Goal: Check status: Check status

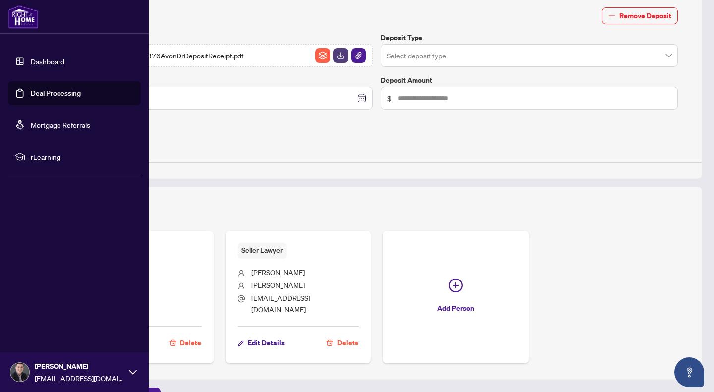
click at [31, 57] on link "Dashboard" at bounding box center [48, 61] width 34 height 9
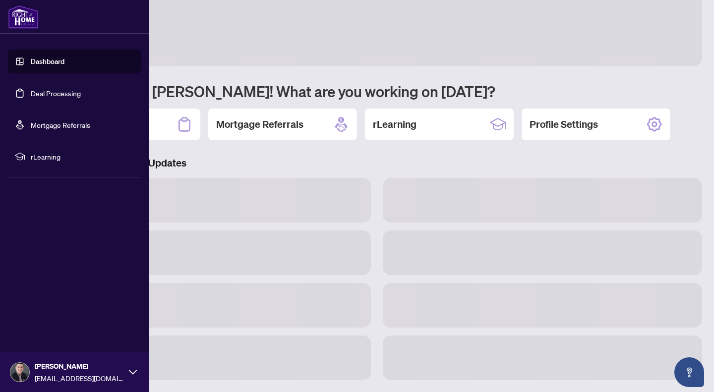
scroll to position [16, 0]
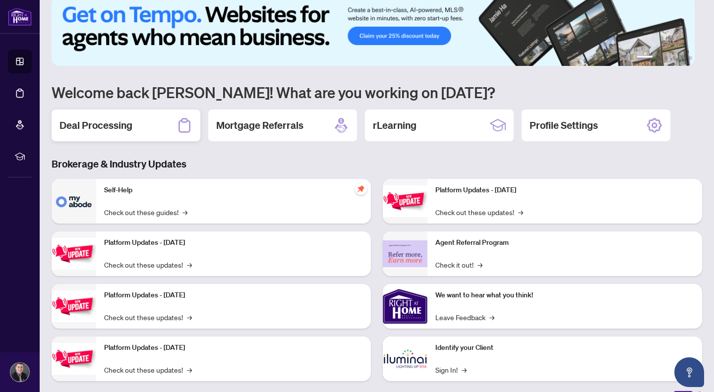
click at [146, 122] on div "Deal Processing" at bounding box center [126, 126] width 149 height 32
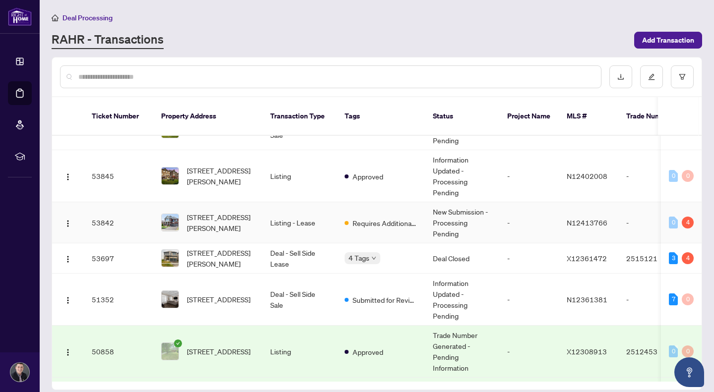
scroll to position [26, 0]
click at [223, 212] on span "[STREET_ADDRESS][PERSON_NAME]" at bounding box center [220, 223] width 67 height 22
